Goal: Task Accomplishment & Management: Use online tool/utility

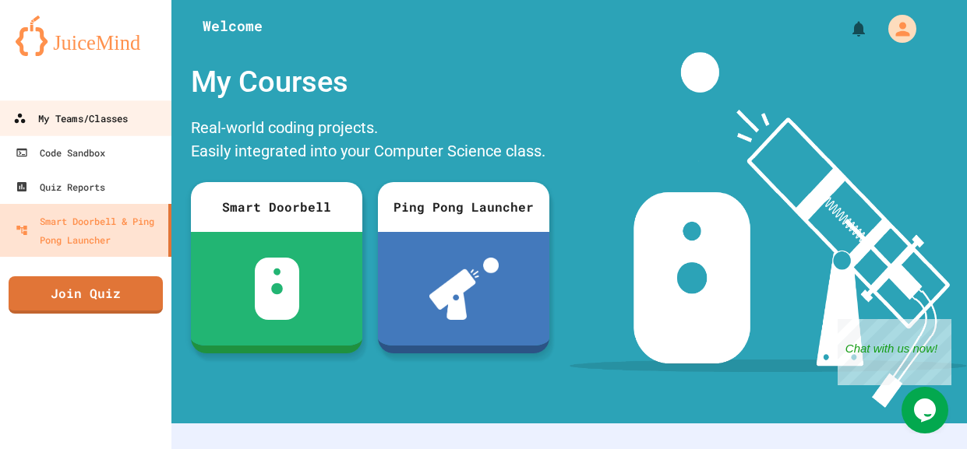
click at [45, 123] on div "My Teams/Classes" at bounding box center [70, 118] width 114 height 19
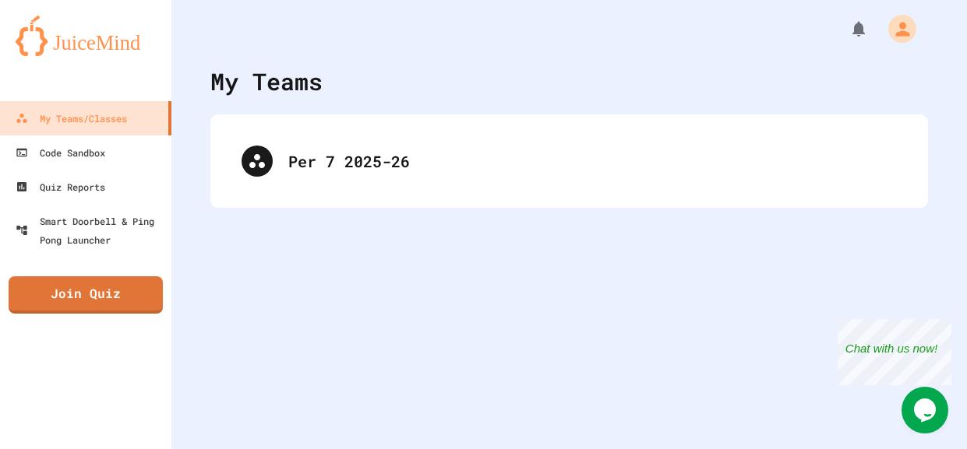
click at [389, 81] on div "My Teams" at bounding box center [568, 81] width 717 height 35
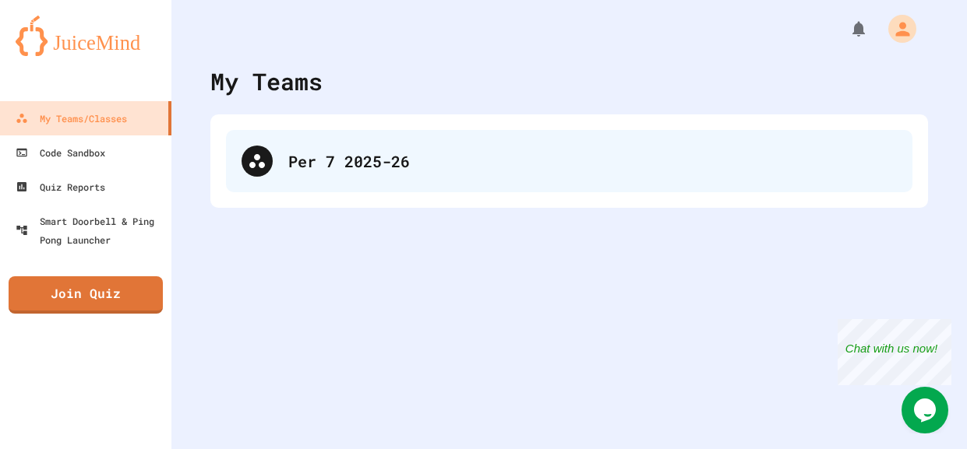
click at [354, 171] on div "Per 7 2025-26" at bounding box center [592, 161] width 608 height 23
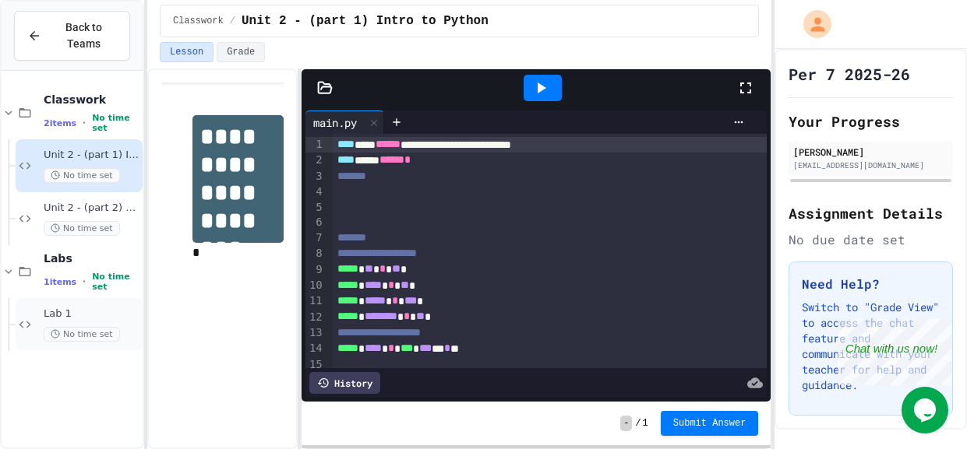
click at [114, 309] on span "Lab 1" at bounding box center [92, 314] width 96 height 13
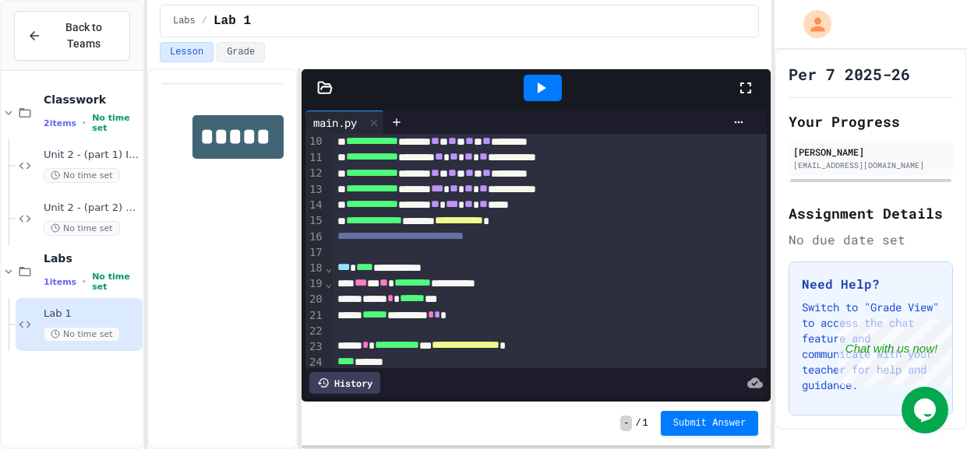
scroll to position [241, 0]
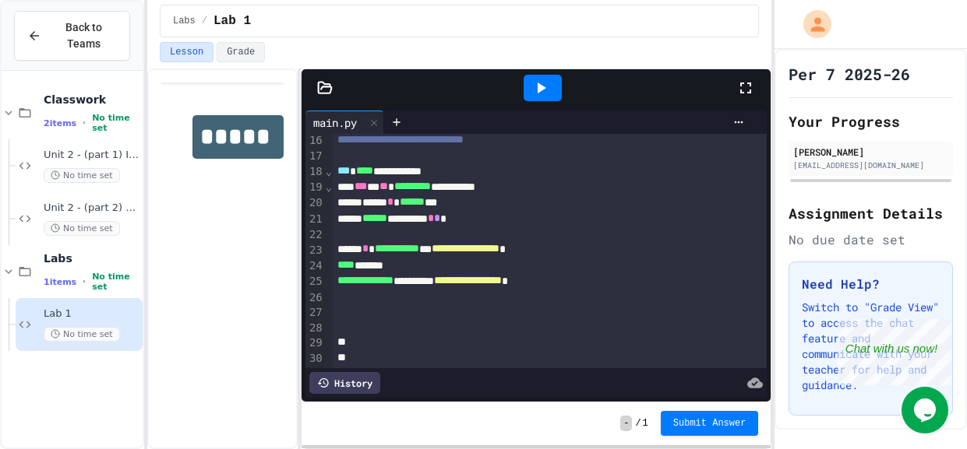
click at [320, 88] on icon at bounding box center [325, 87] width 13 height 11
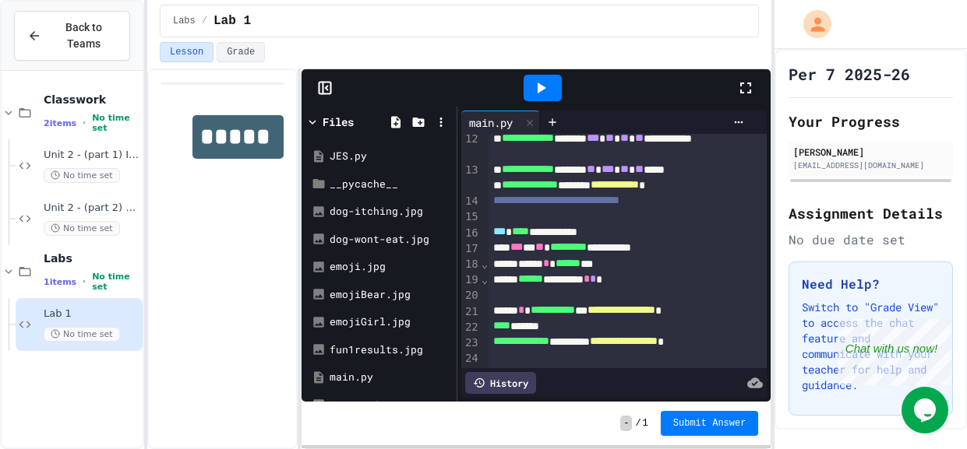
scroll to position [334, 0]
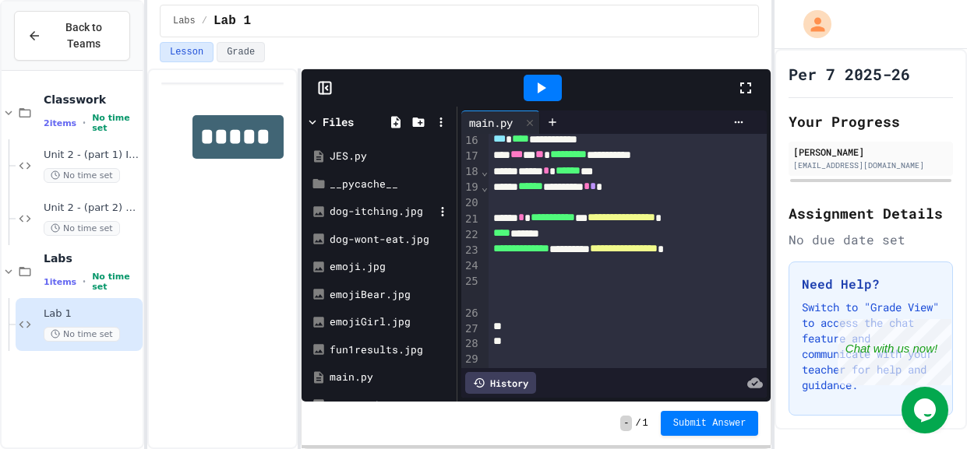
click at [350, 213] on div "dog-itching.jpg" at bounding box center [381, 212] width 104 height 16
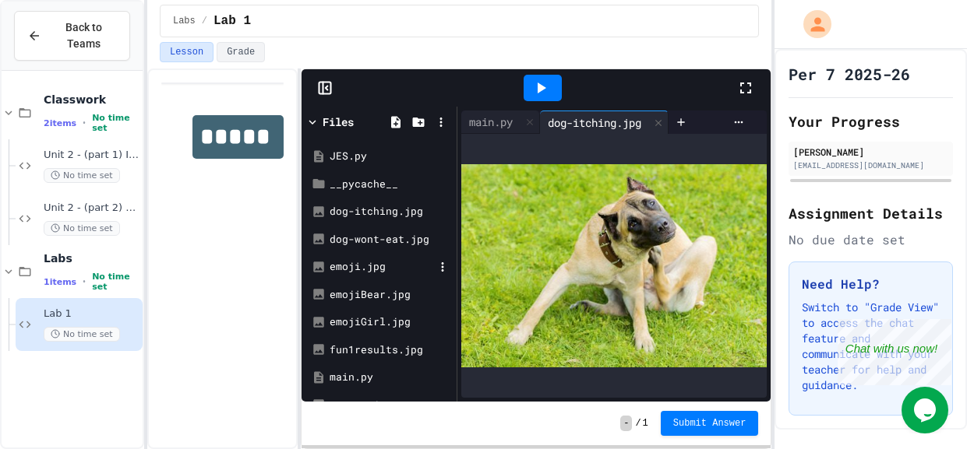
click at [332, 253] on div "emoji.jpg" at bounding box center [378, 267] width 147 height 28
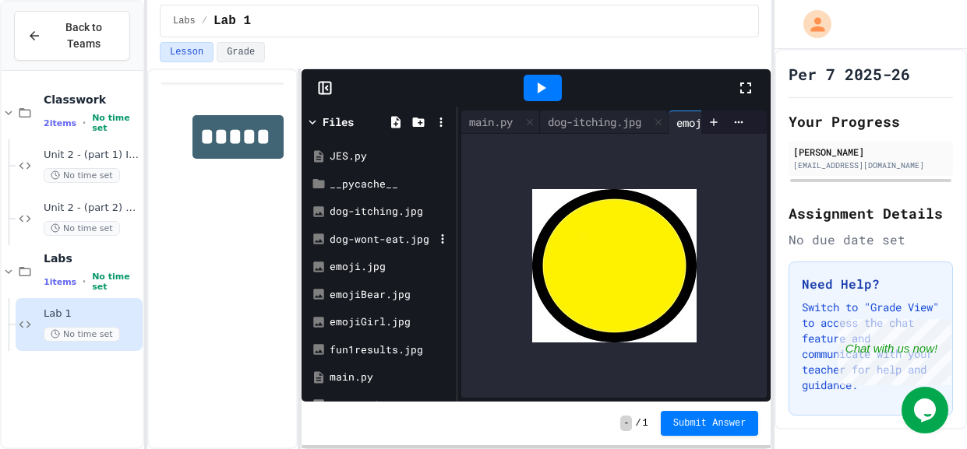
click at [336, 242] on div "dog-wont-eat.jpg" at bounding box center [381, 240] width 104 height 16
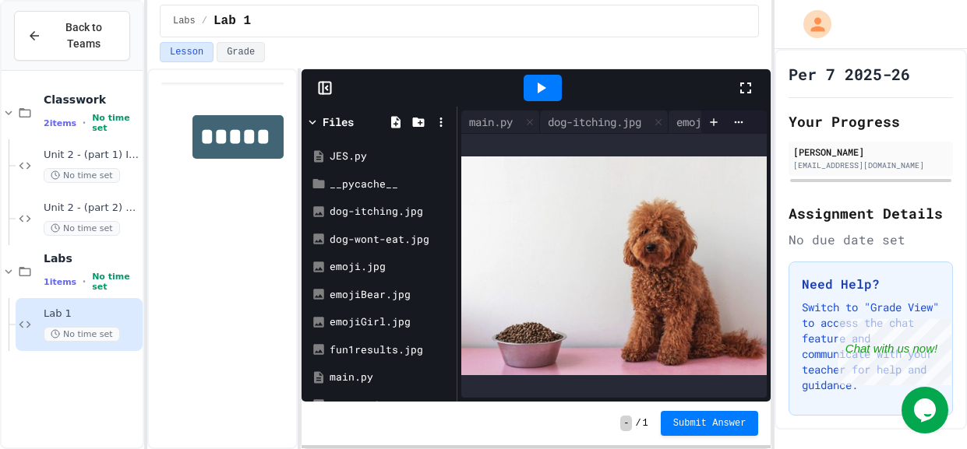
click at [537, 84] on icon at bounding box center [540, 88] width 19 height 19
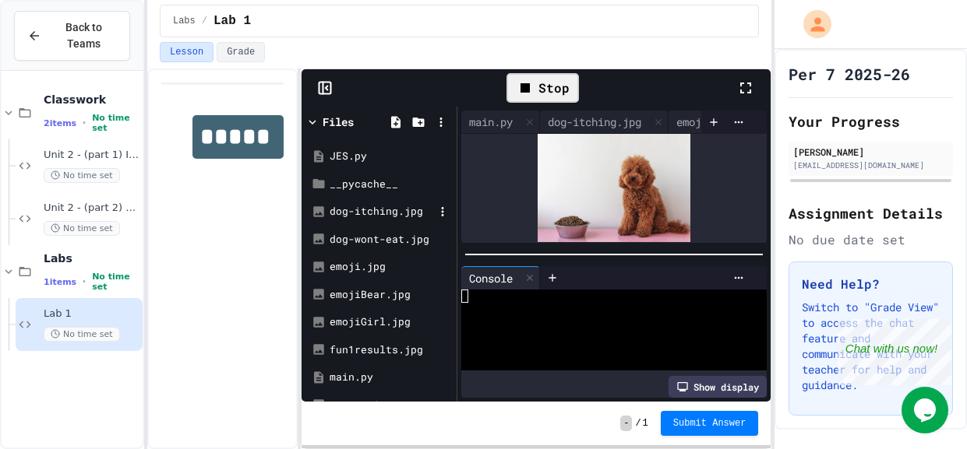
click at [355, 208] on div "dog-itching.jpg" at bounding box center [381, 212] width 104 height 16
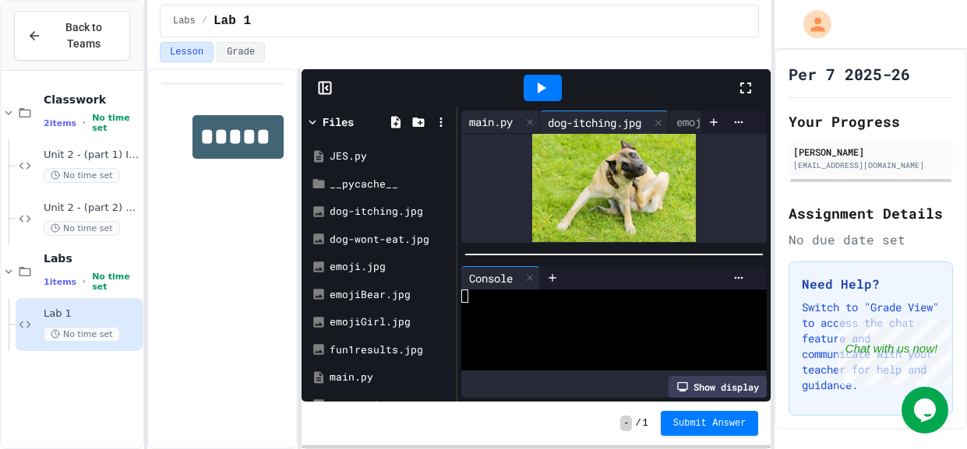
click at [471, 129] on div "main.py" at bounding box center [490, 122] width 59 height 16
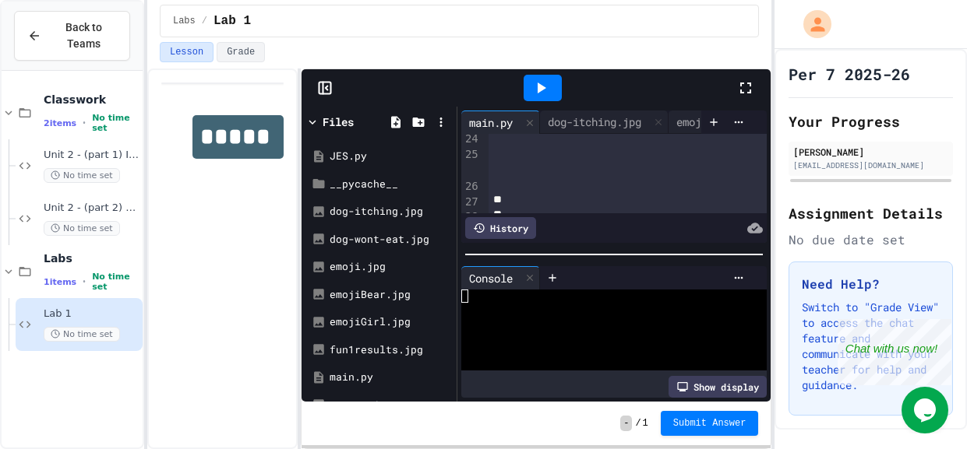
scroll to position [449, 0]
click at [389, 340] on div "fun1results.jpg" at bounding box center [378, 350] width 147 height 28
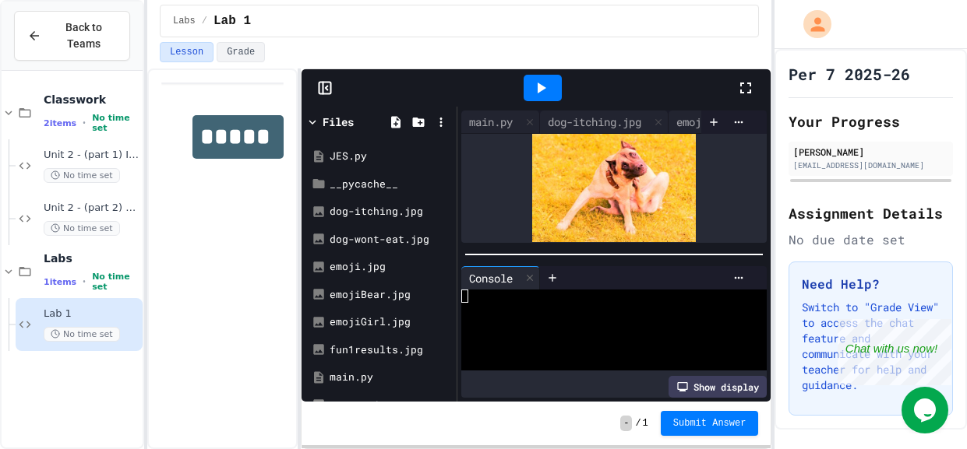
click at [748, 93] on icon at bounding box center [745, 88] width 19 height 19
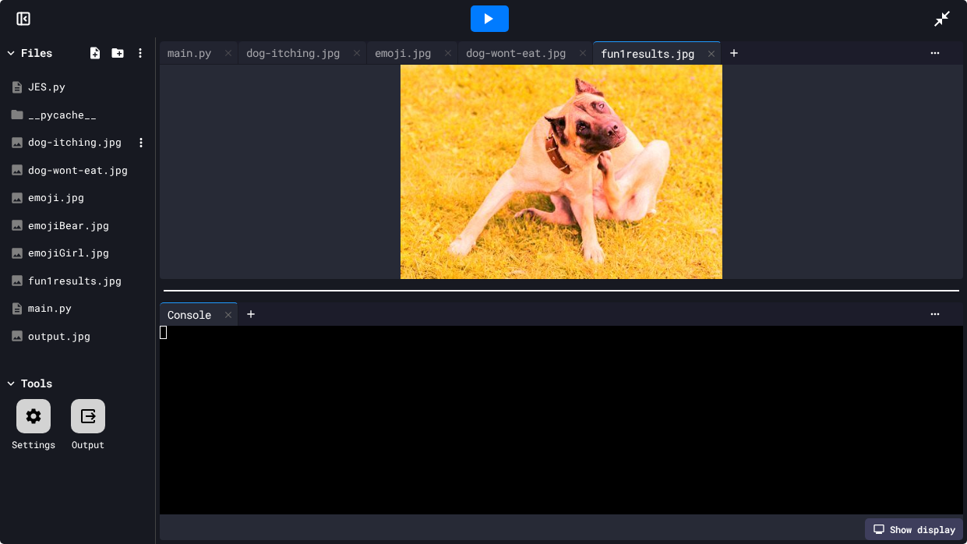
click at [97, 141] on div "dog-itching.jpg" at bounding box center [80, 143] width 104 height 16
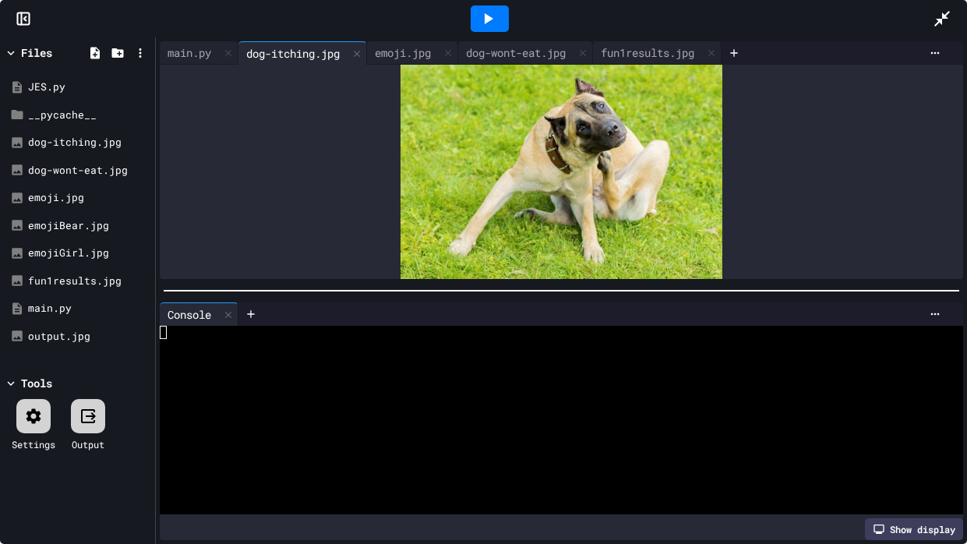
click at [936, 17] on icon at bounding box center [941, 18] width 19 height 19
